Goal: Task Accomplishment & Management: Manage account settings

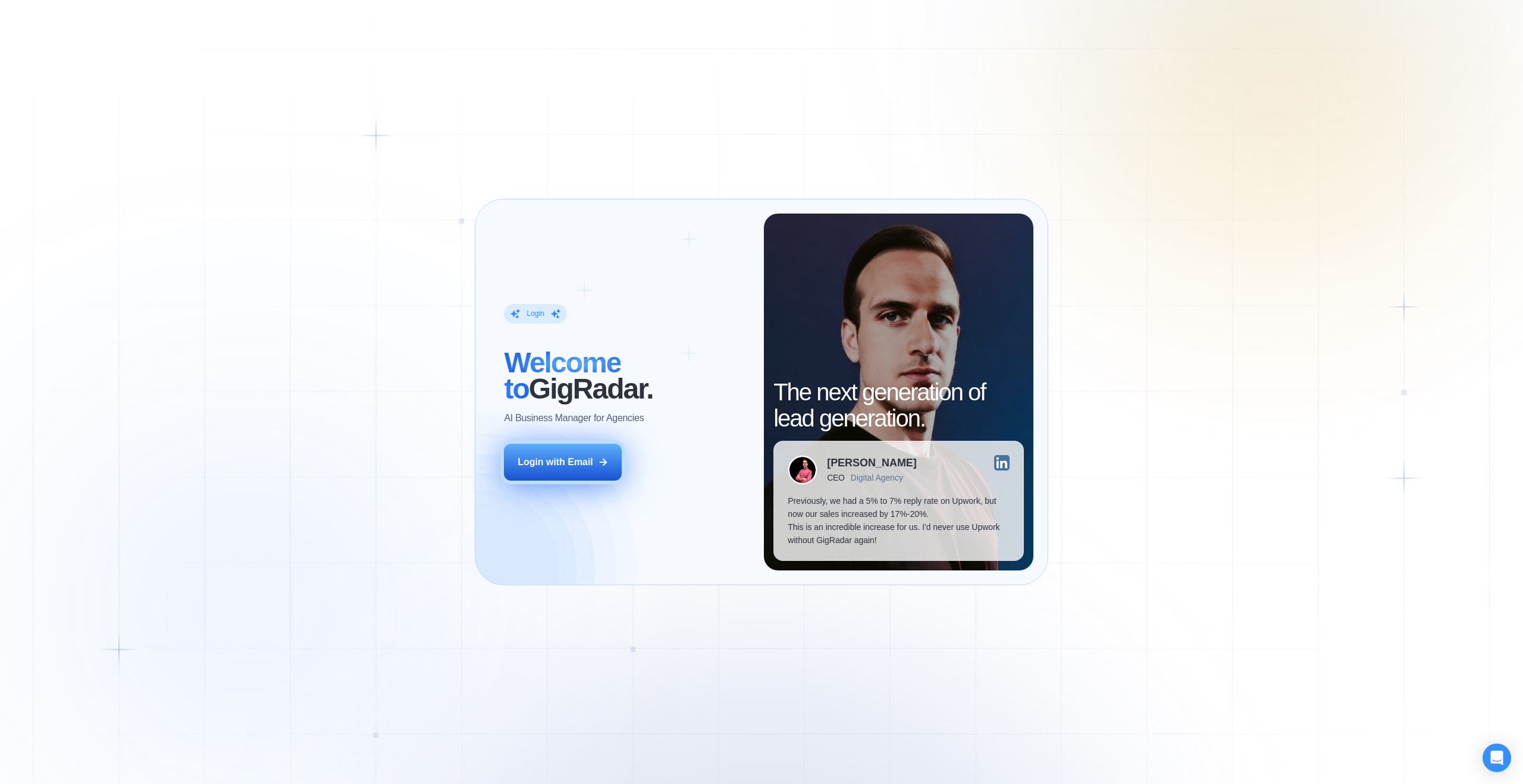
click at [596, 461] on button "Login with Email" at bounding box center [563, 462] width 118 height 37
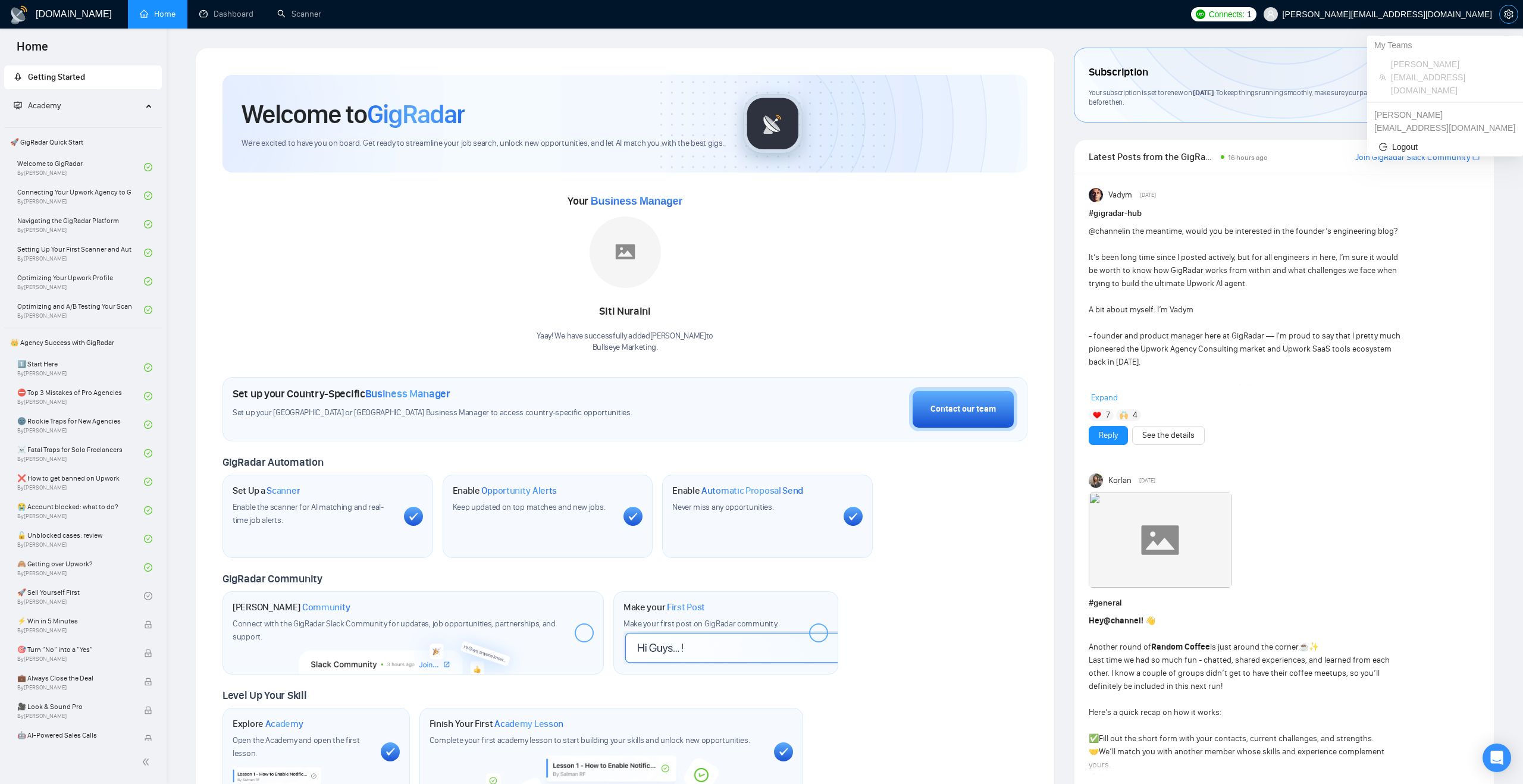
click at [1510, 16] on icon "setting" at bounding box center [1509, 14] width 9 height 9
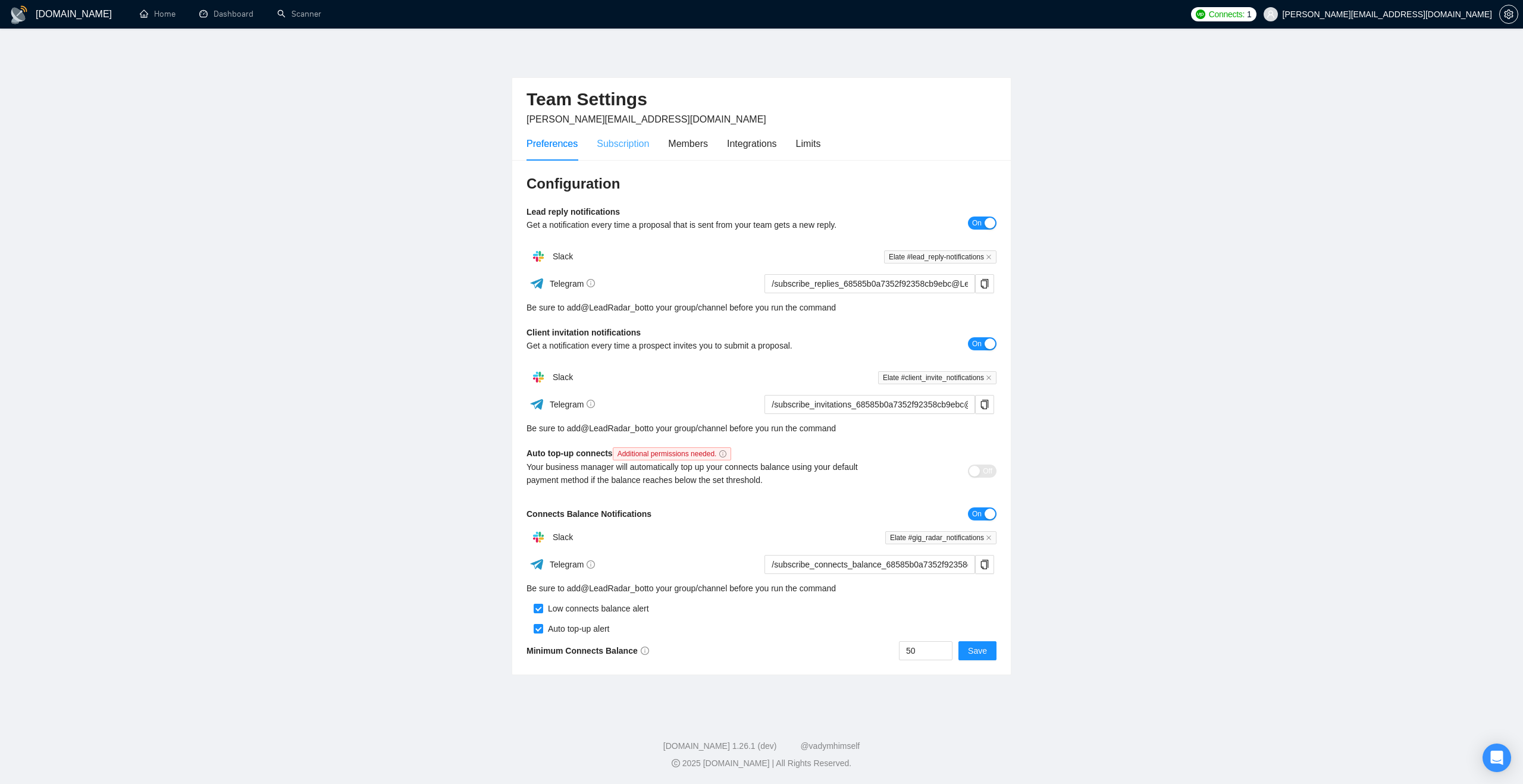
click at [639, 152] on div "Subscription" at bounding box center [623, 144] width 53 height 34
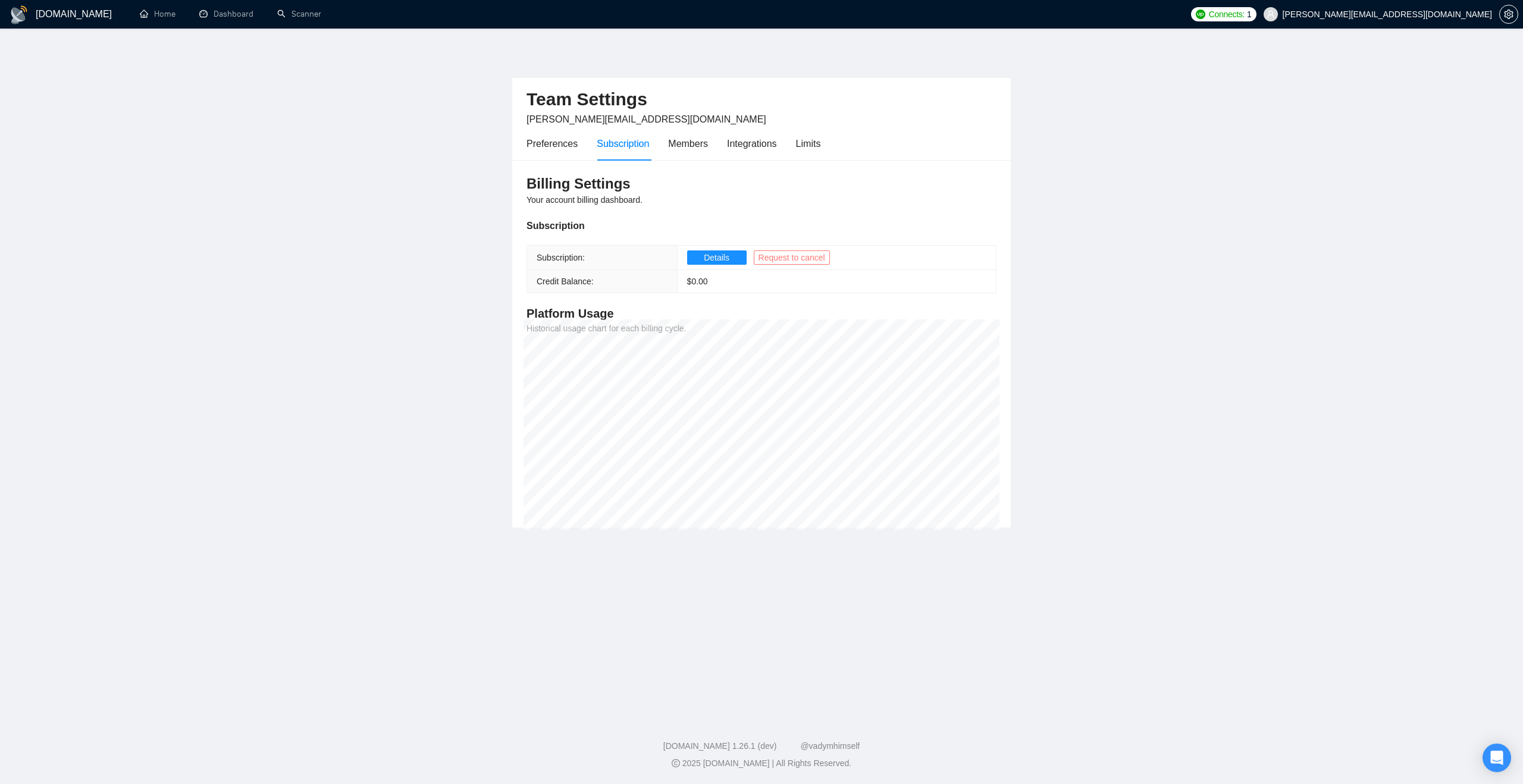
click at [792, 260] on span "Request to cancel" at bounding box center [792, 257] width 66 height 13
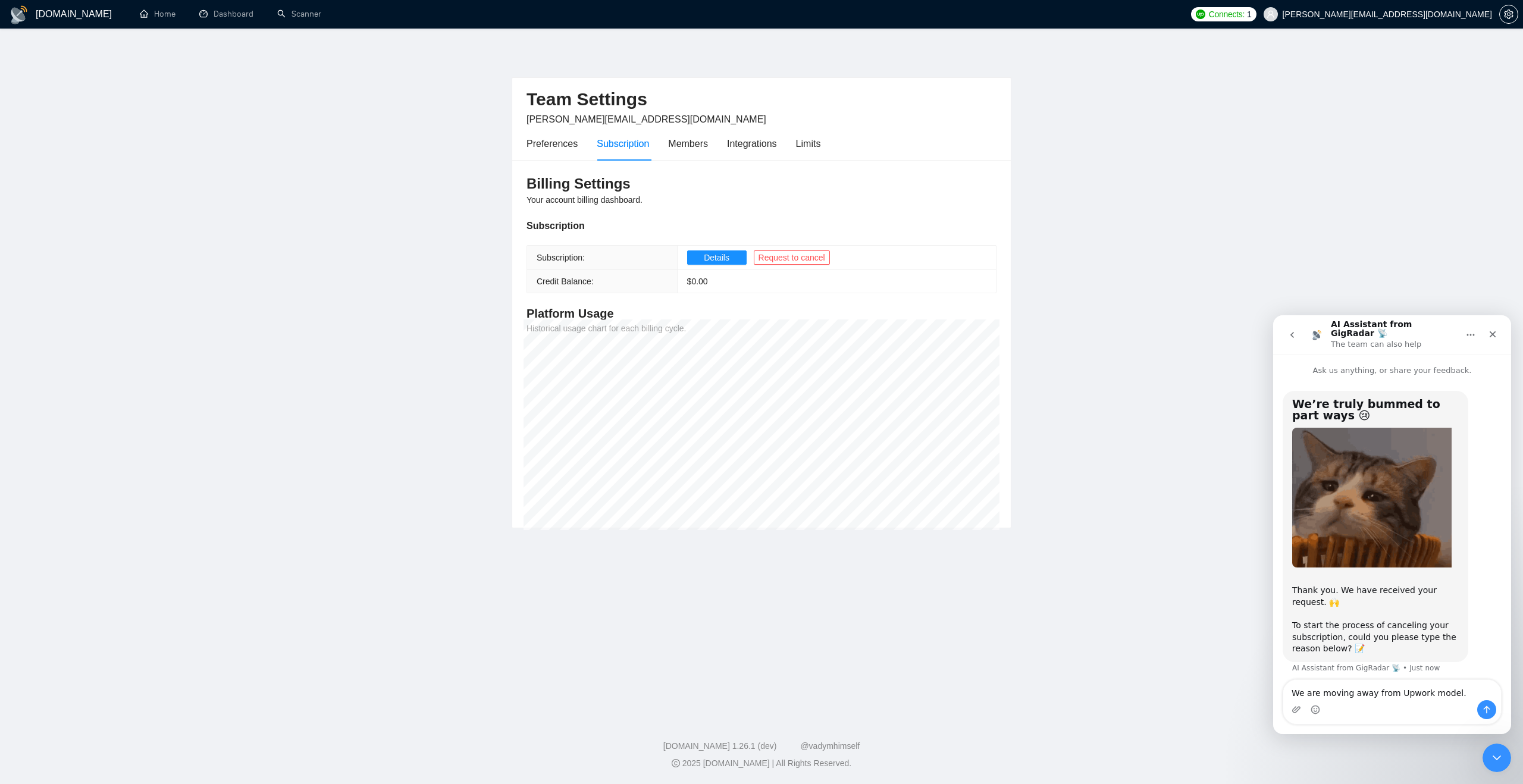
type textarea "We are moving away from Upwork model."
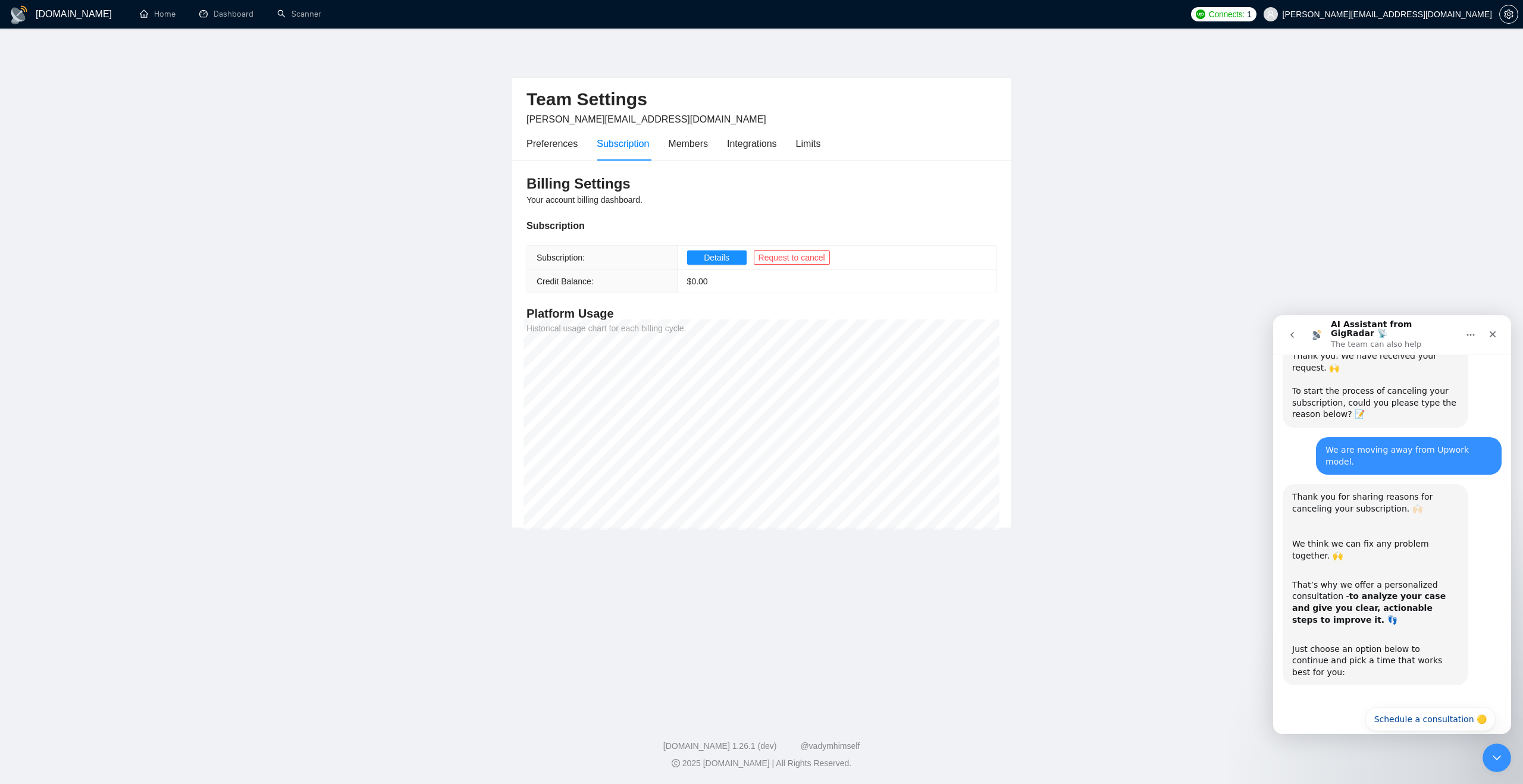
scroll to position [251, 0]
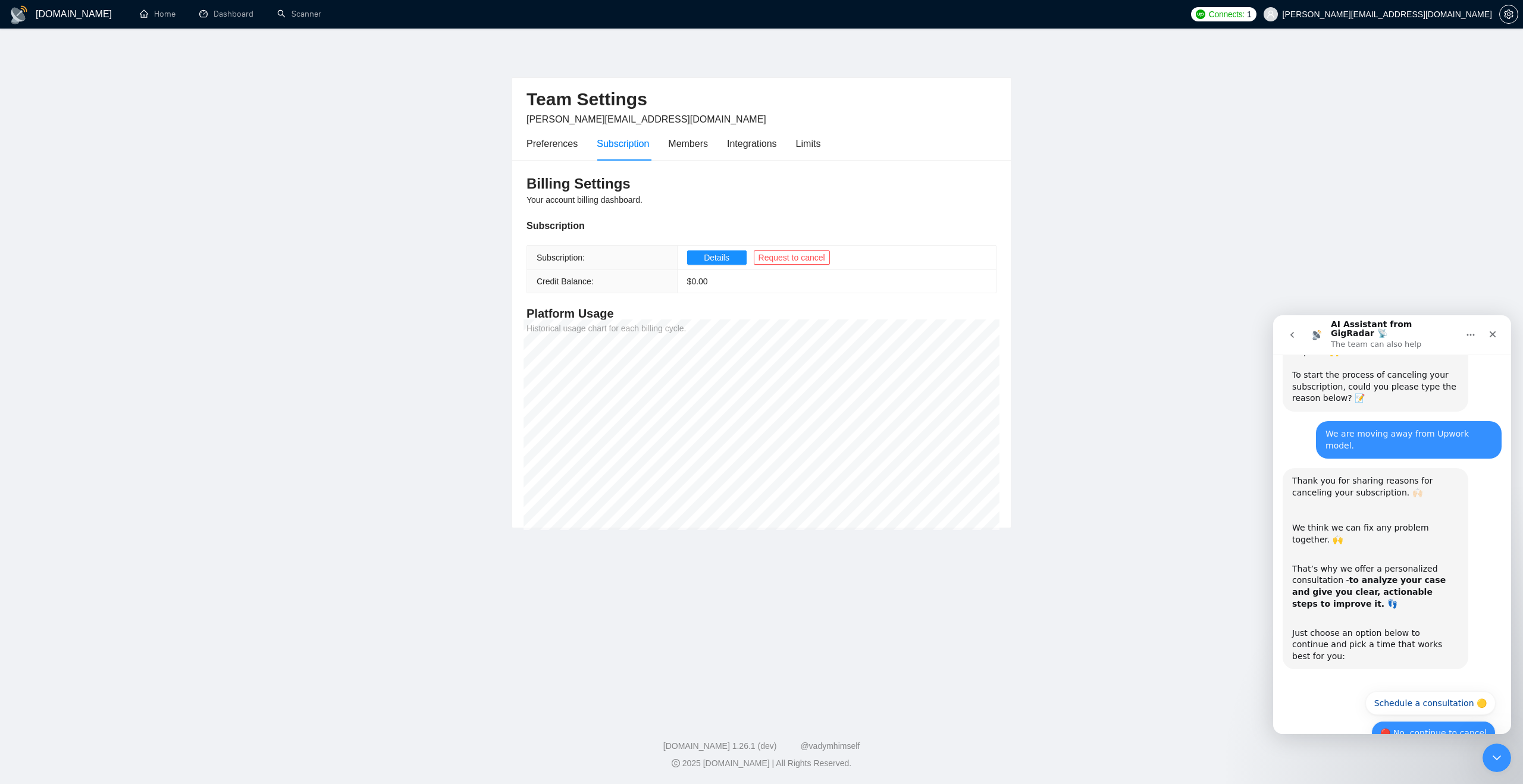
click at [1444, 721] on button "🔴 No, continue to cancel" at bounding box center [1434, 733] width 124 height 24
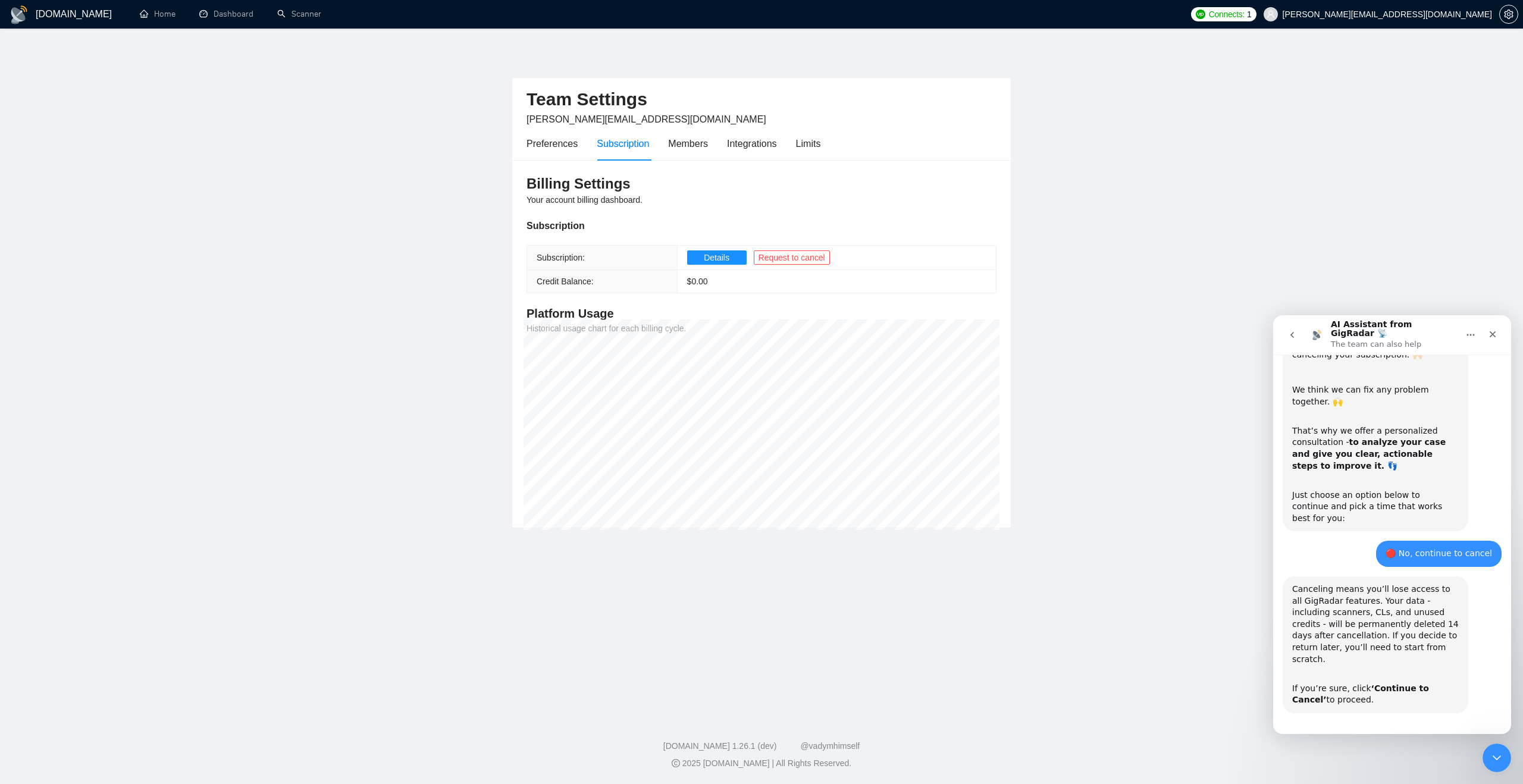
scroll to position [392, 0]
click at [1444, 732] on button "🔴 Continue to Cancel" at bounding box center [1440, 744] width 110 height 24
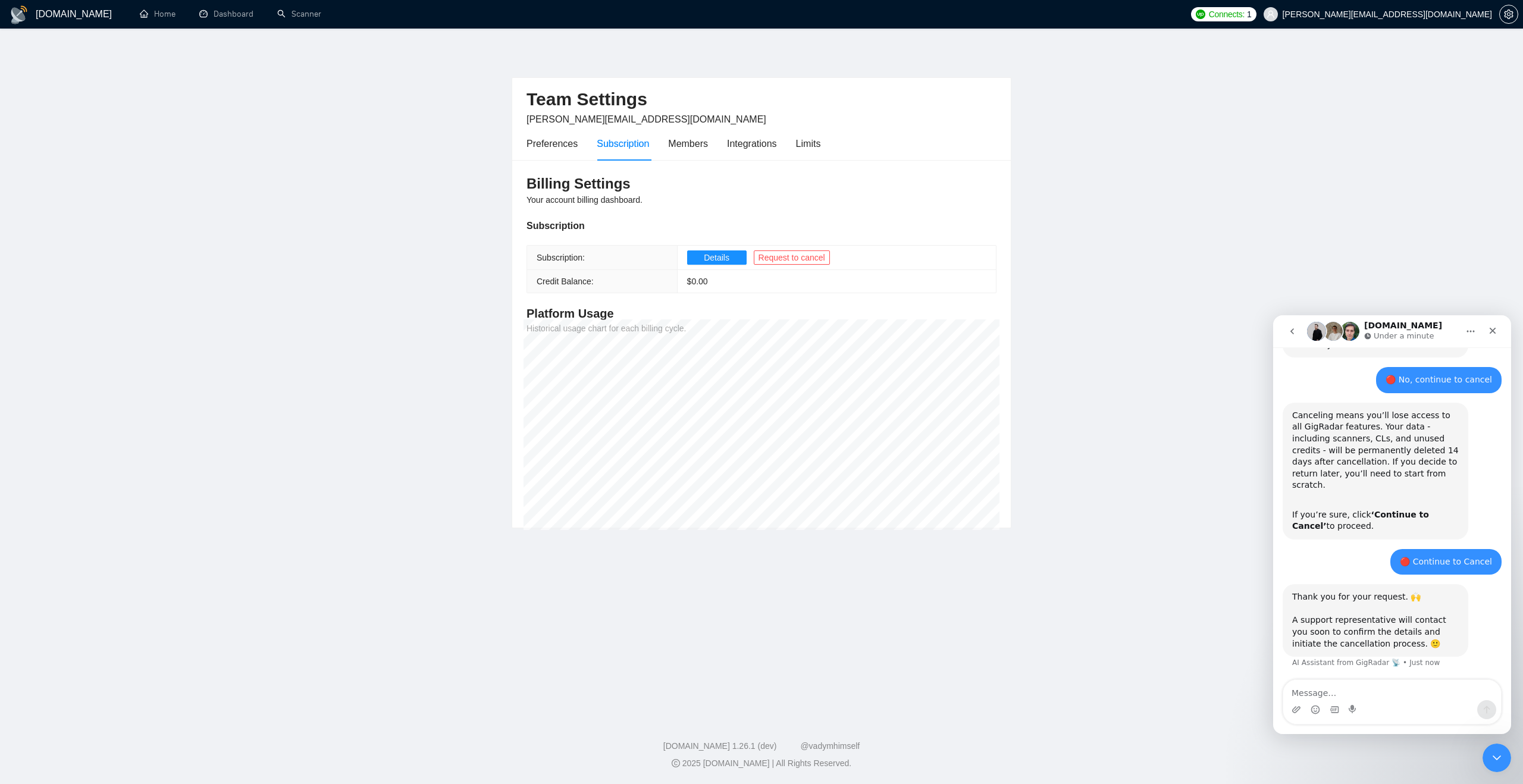
scroll to position [555, 0]
